Goal: Transaction & Acquisition: Download file/media

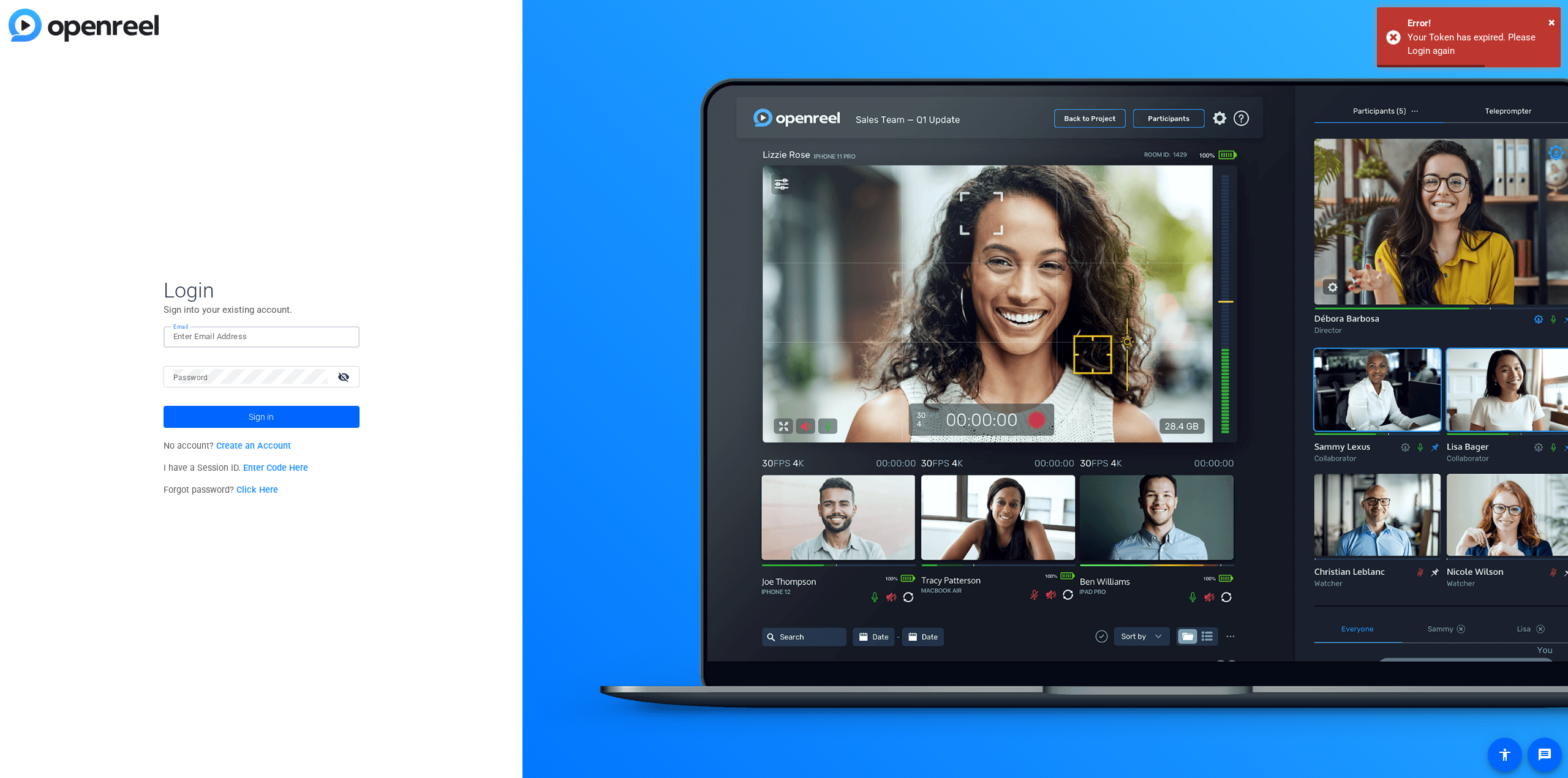
click at [205, 335] on input "Email" at bounding box center [262, 337] width 176 height 15
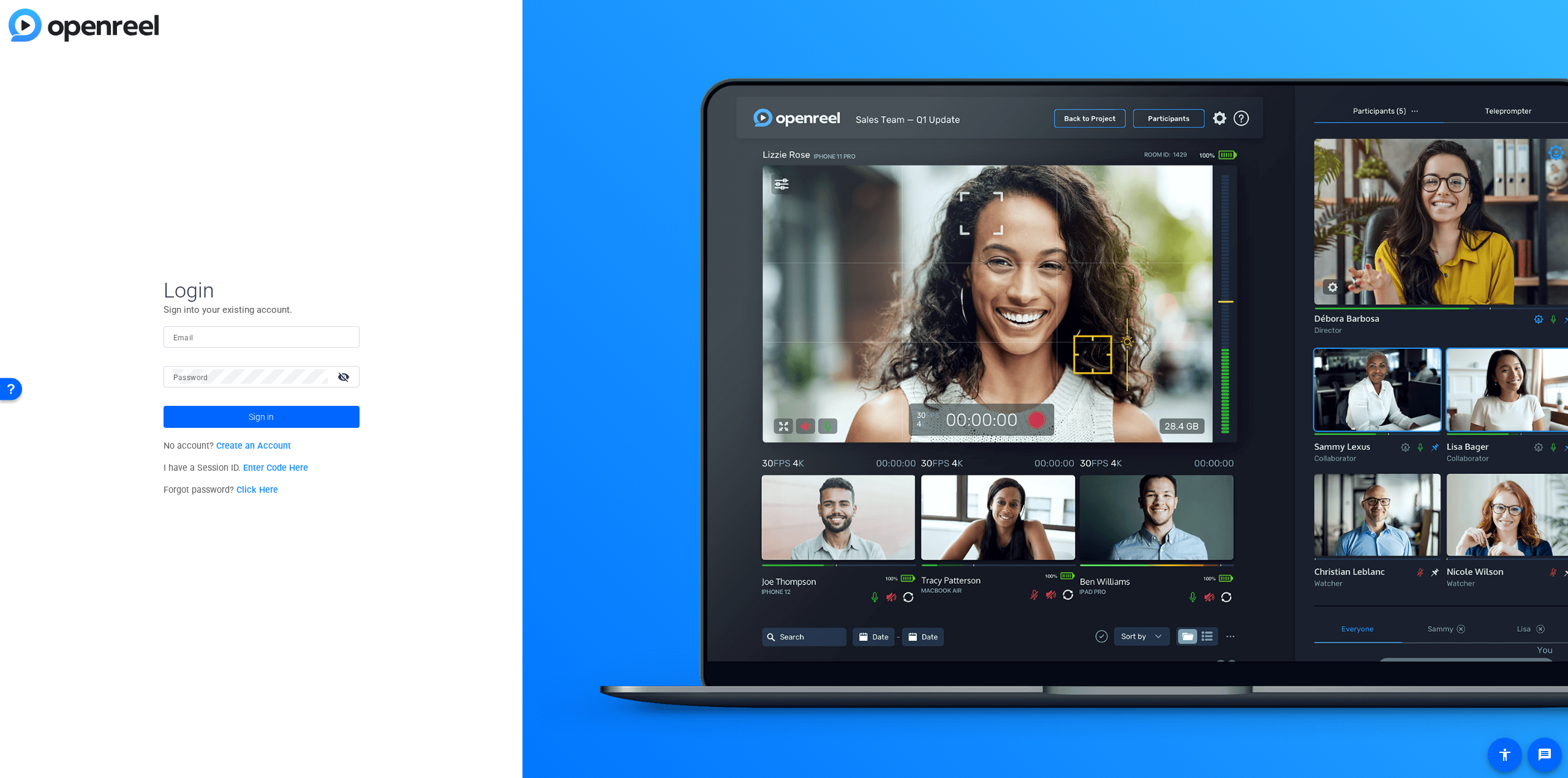
type input "[PERSON_NAME][EMAIL_ADDRESS][PERSON_NAME][DOMAIN_NAME]"
click at [255, 417] on span "Sign in" at bounding box center [261, 417] width 25 height 31
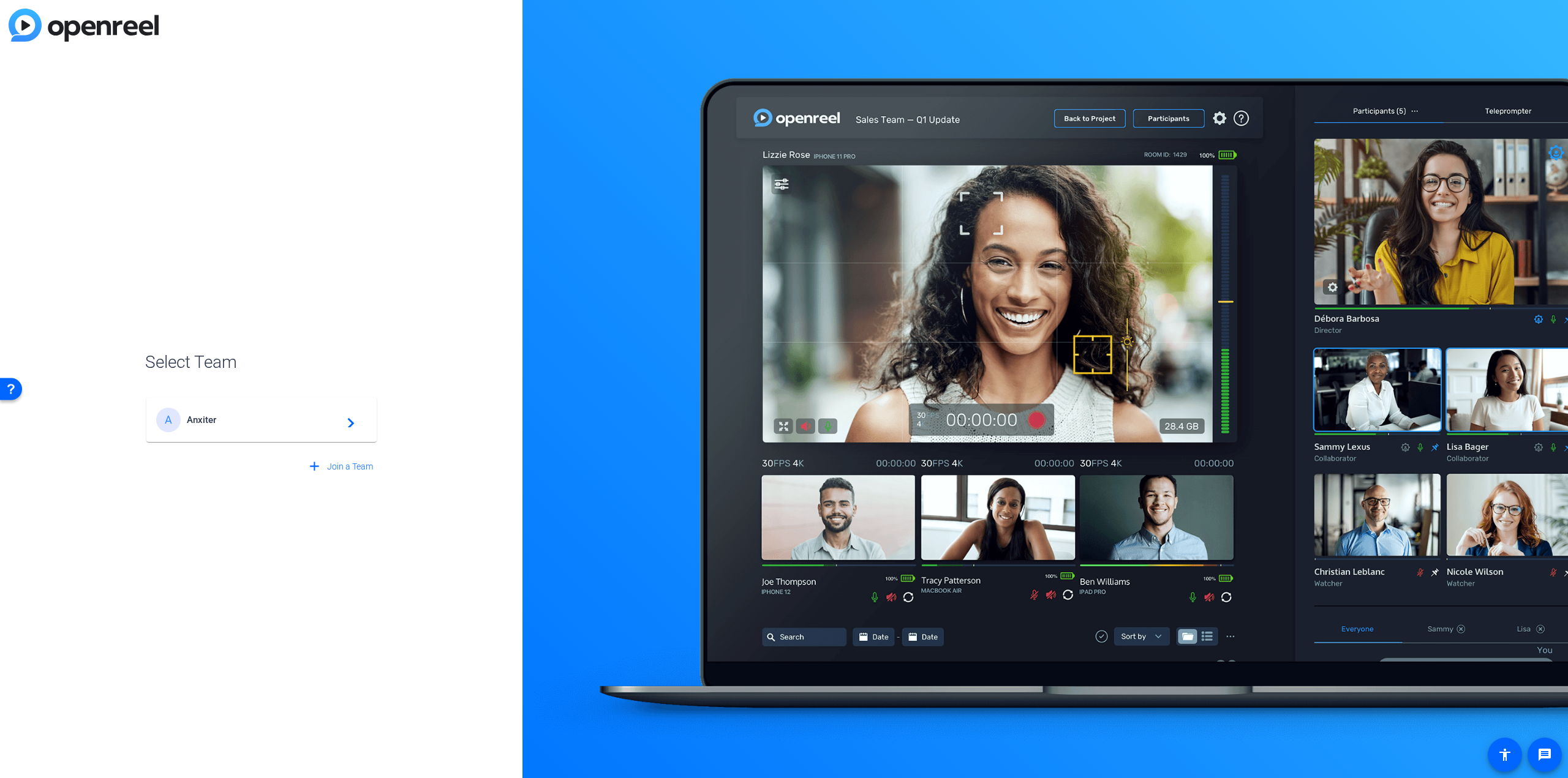
click at [249, 426] on div "A Anxiter navigate_next" at bounding box center [261, 420] width 211 height 24
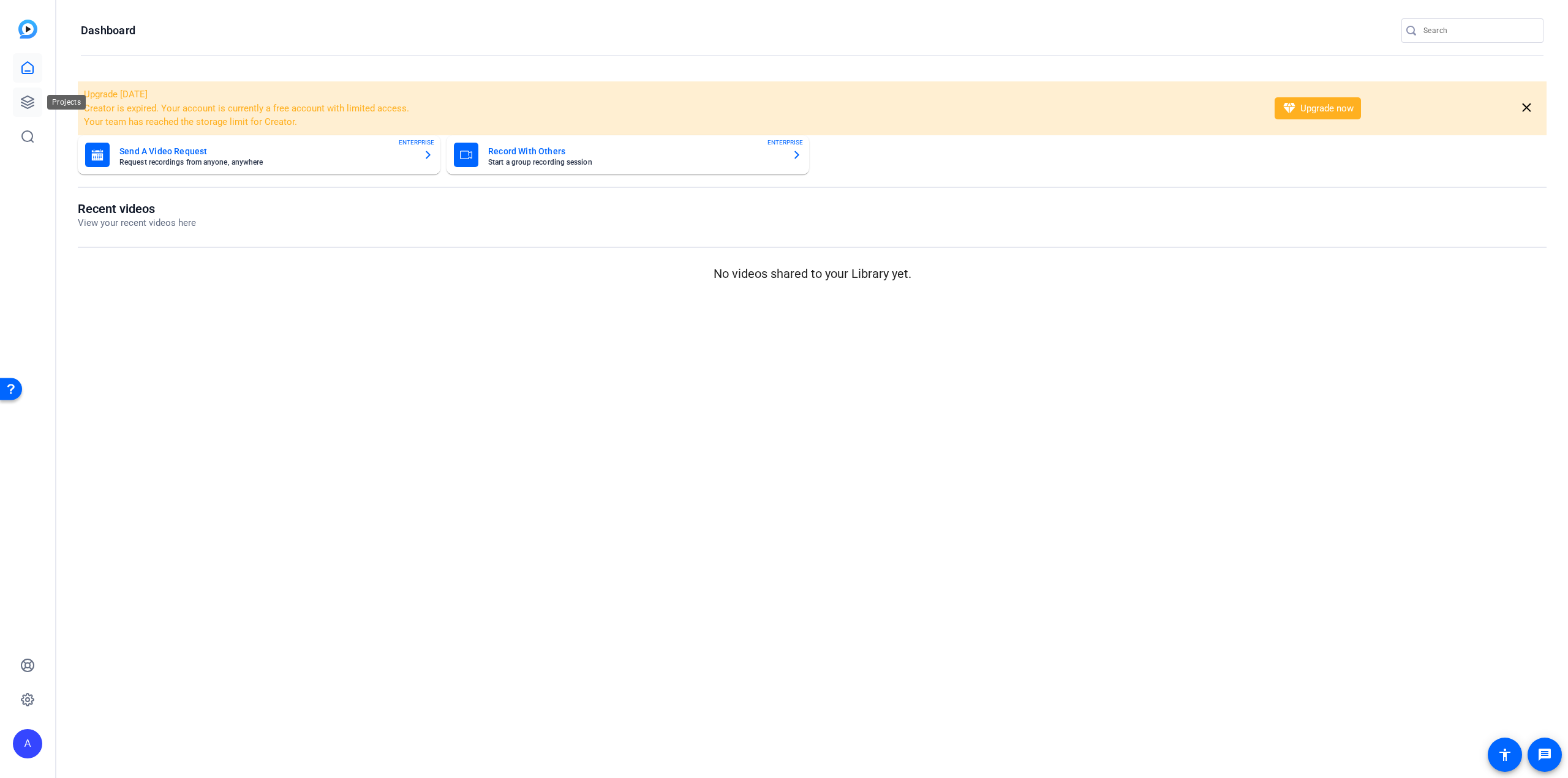
click at [30, 102] on icon at bounding box center [27, 102] width 15 height 15
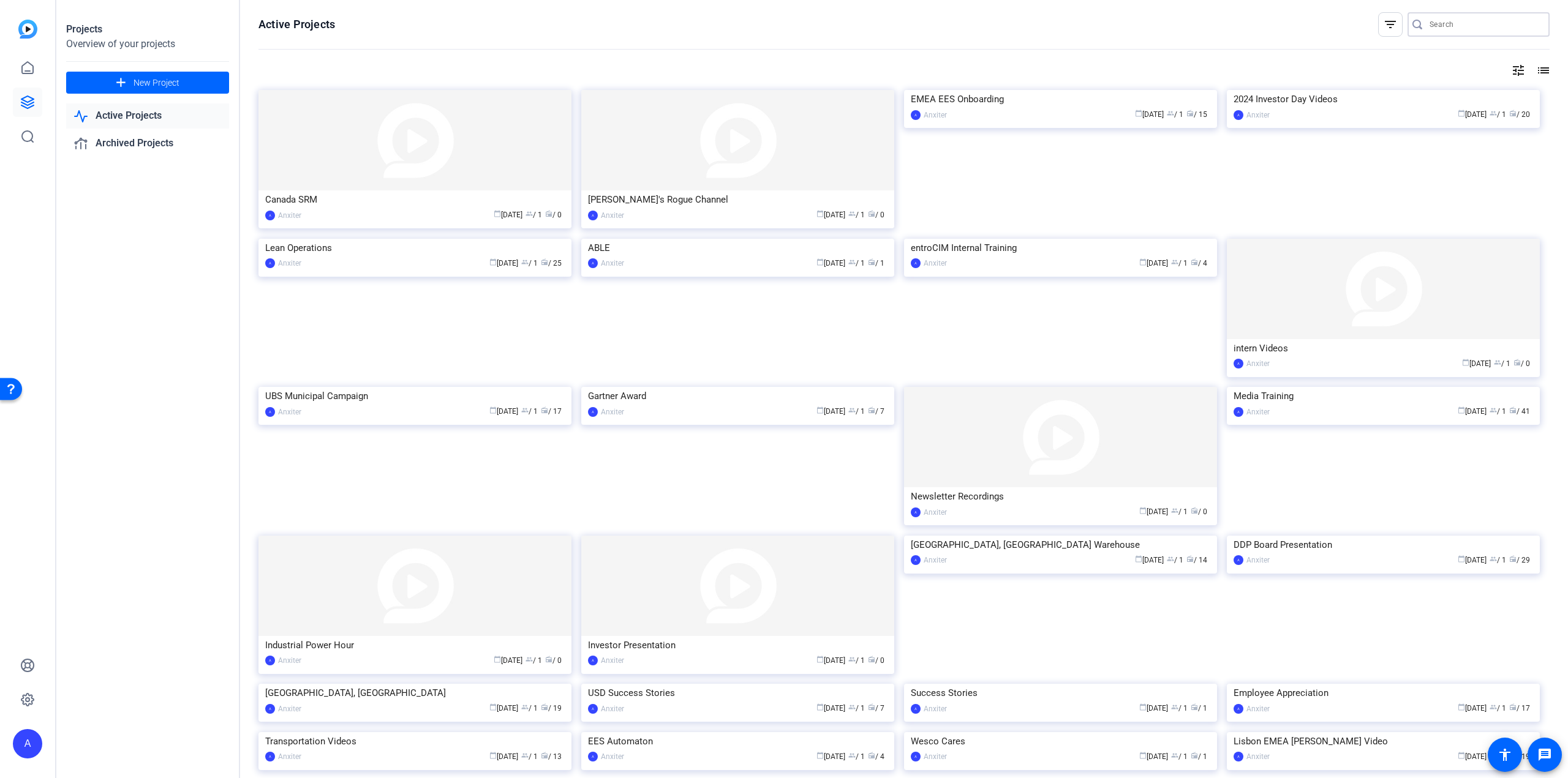
click at [1433, 25] on input "Search" at bounding box center [1485, 24] width 111 height 15
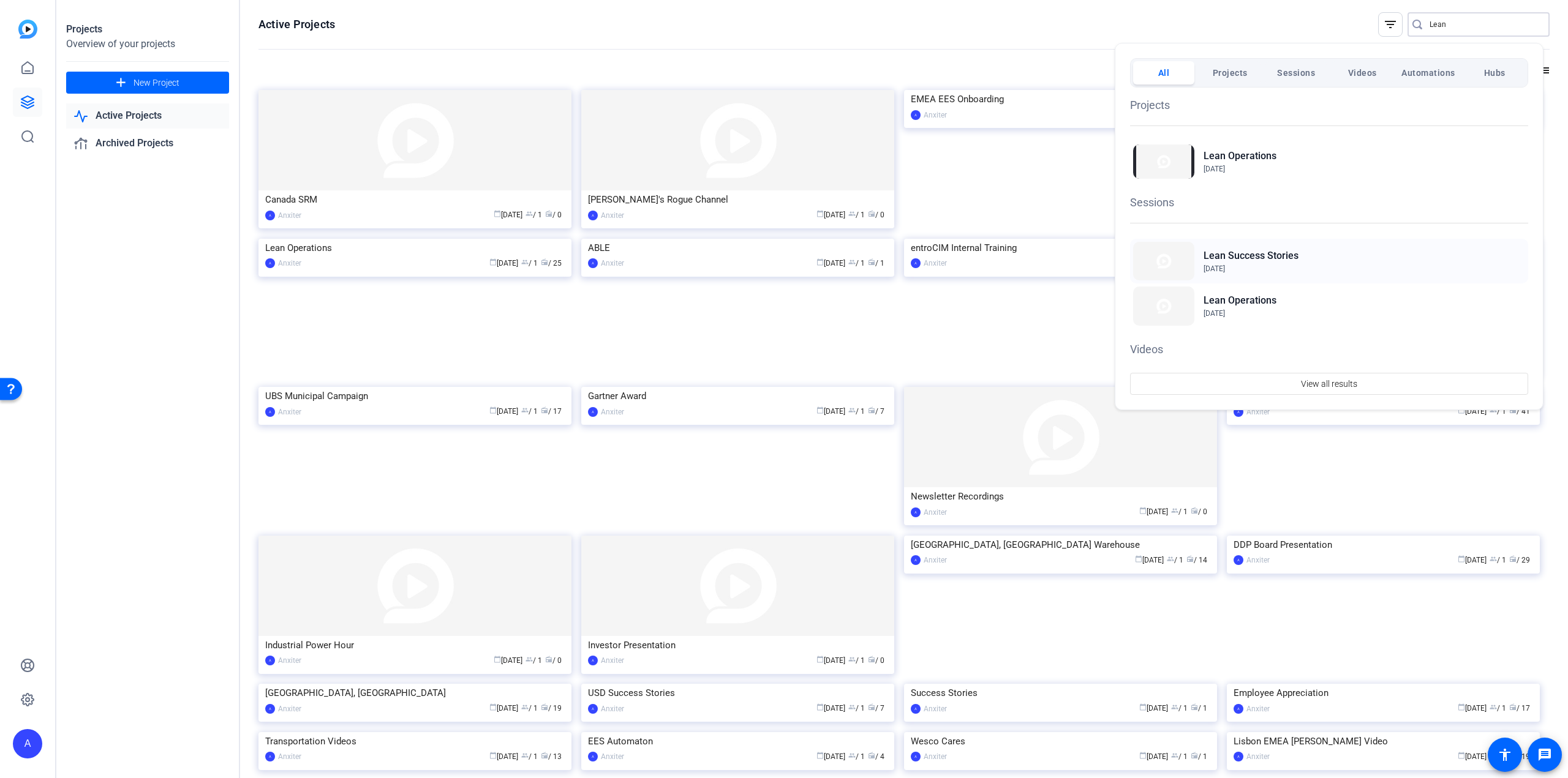
type input "Lean"
click at [1253, 252] on h2 "Lean Success Stories" at bounding box center [1251, 256] width 95 height 15
click at [1277, 158] on div "Lean Operations [DATE]" at bounding box center [1329, 161] width 398 height 40
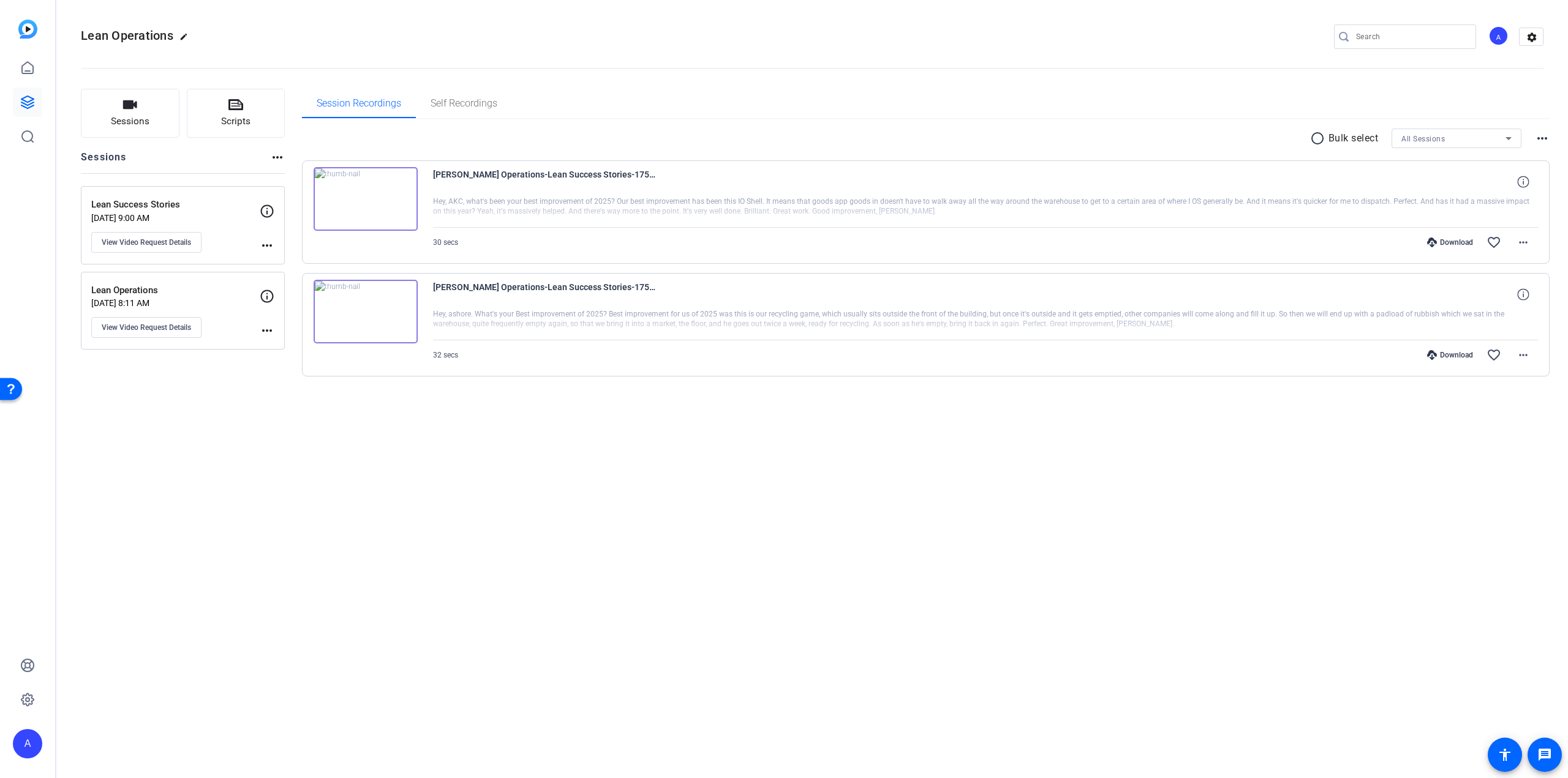
click at [188, 210] on p "Lean Success Stories" at bounding box center [175, 204] width 169 height 14
click at [408, 142] on mat-icon "close" at bounding box center [414, 140] width 15 height 15
click at [1520, 239] on mat-icon "more_horiz" at bounding box center [1524, 242] width 15 height 15
click at [1499, 293] on span "Download MP4" at bounding box center [1491, 298] width 73 height 15
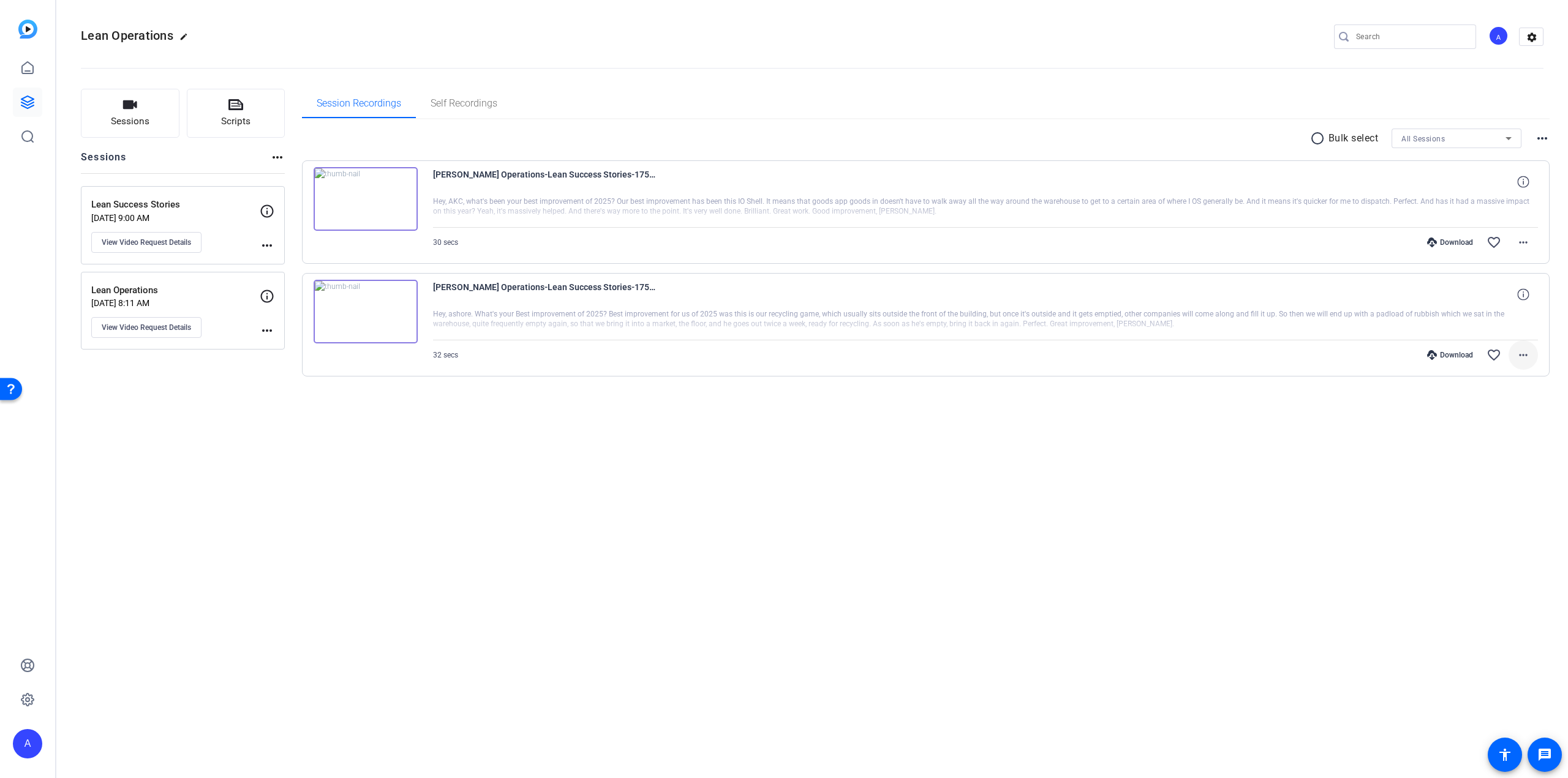
click at [1527, 354] on mat-icon "more_horiz" at bounding box center [1524, 355] width 15 height 15
click at [1492, 408] on span "Download MP4" at bounding box center [1491, 410] width 73 height 15
